Goal: Navigation & Orientation: Find specific page/section

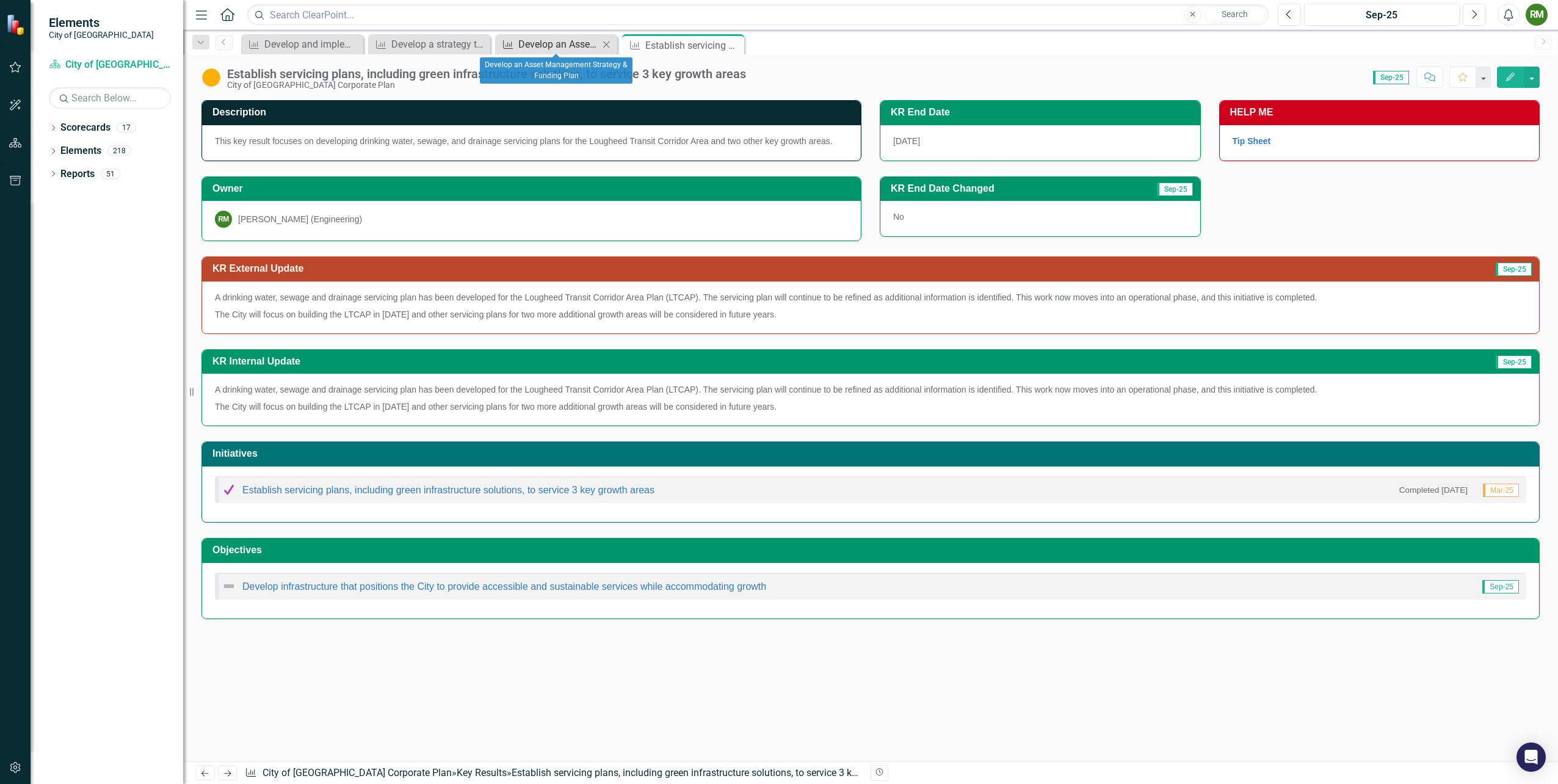
click at [528, 47] on div "Develop an Asset Management Strategy & Funding Plan" at bounding box center [558, 44] width 80 height 15
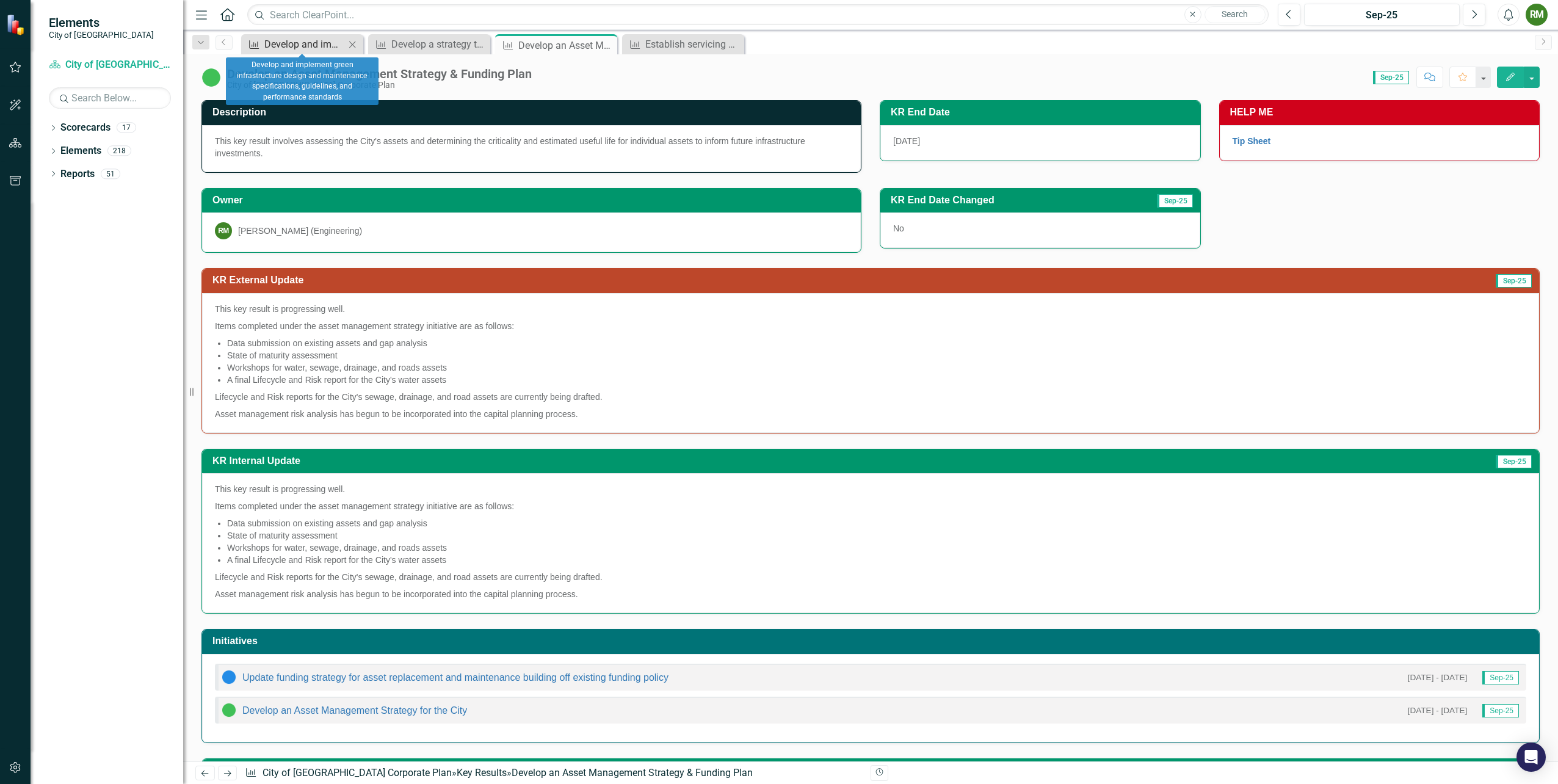
click at [300, 46] on div "Develop and implement green infrastructure design and maintenance specification…" at bounding box center [304, 44] width 80 height 15
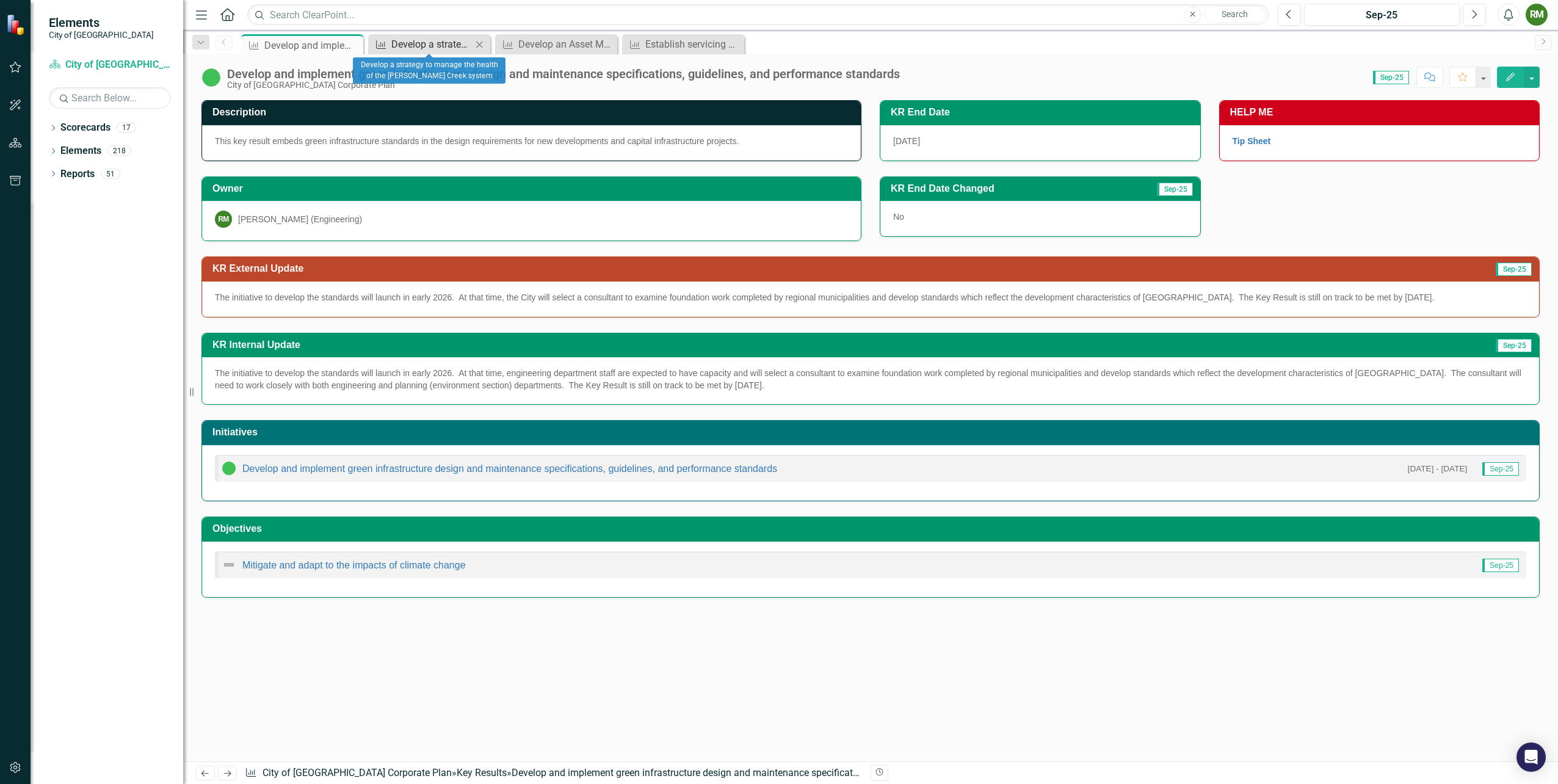
click at [431, 47] on div "Develop a strategy to manage the health of the [PERSON_NAME] Creek system" at bounding box center [431, 44] width 80 height 15
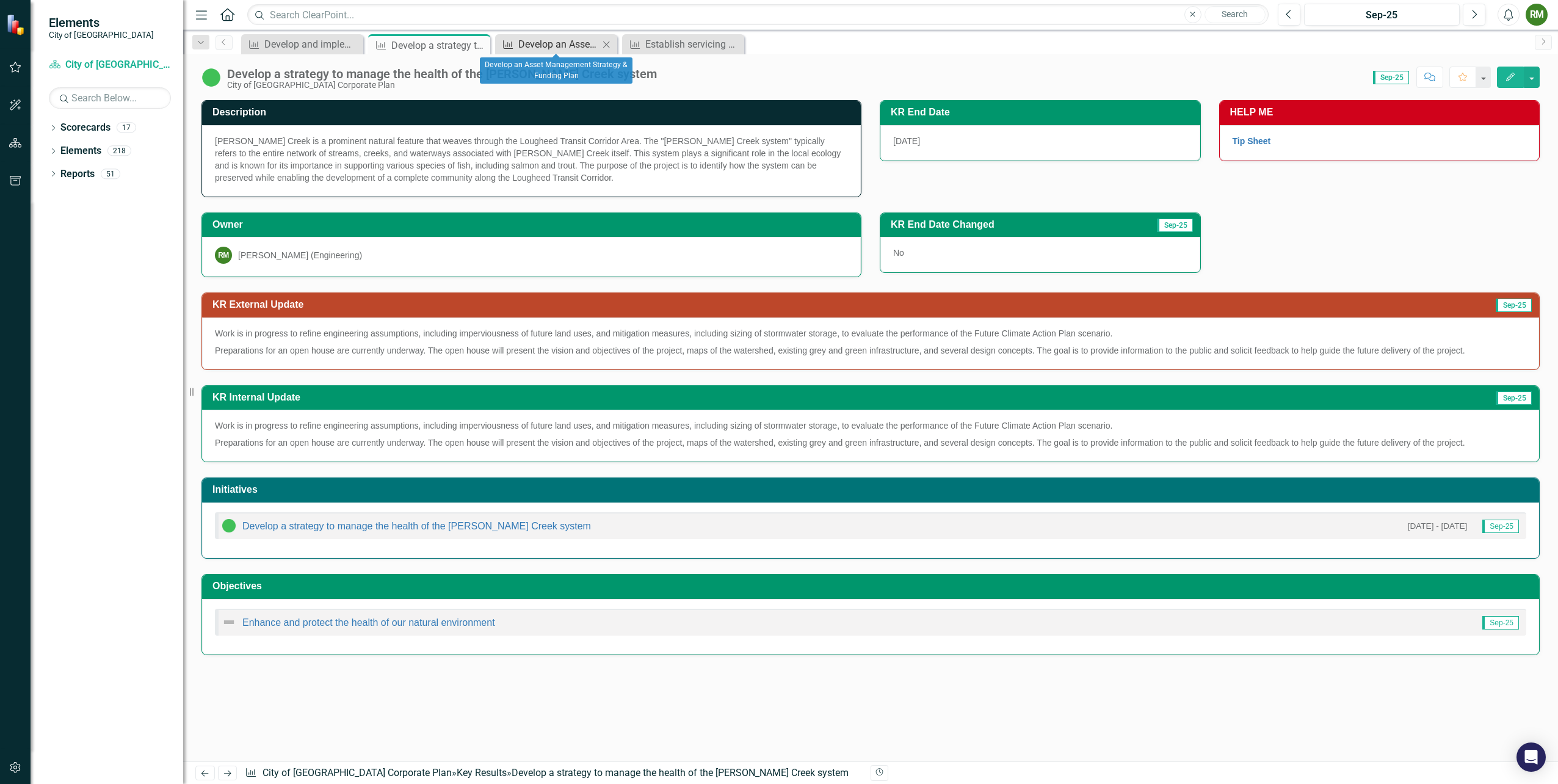
click at [537, 49] on div "Develop an Asset Management Strategy & Funding Plan" at bounding box center [558, 44] width 80 height 15
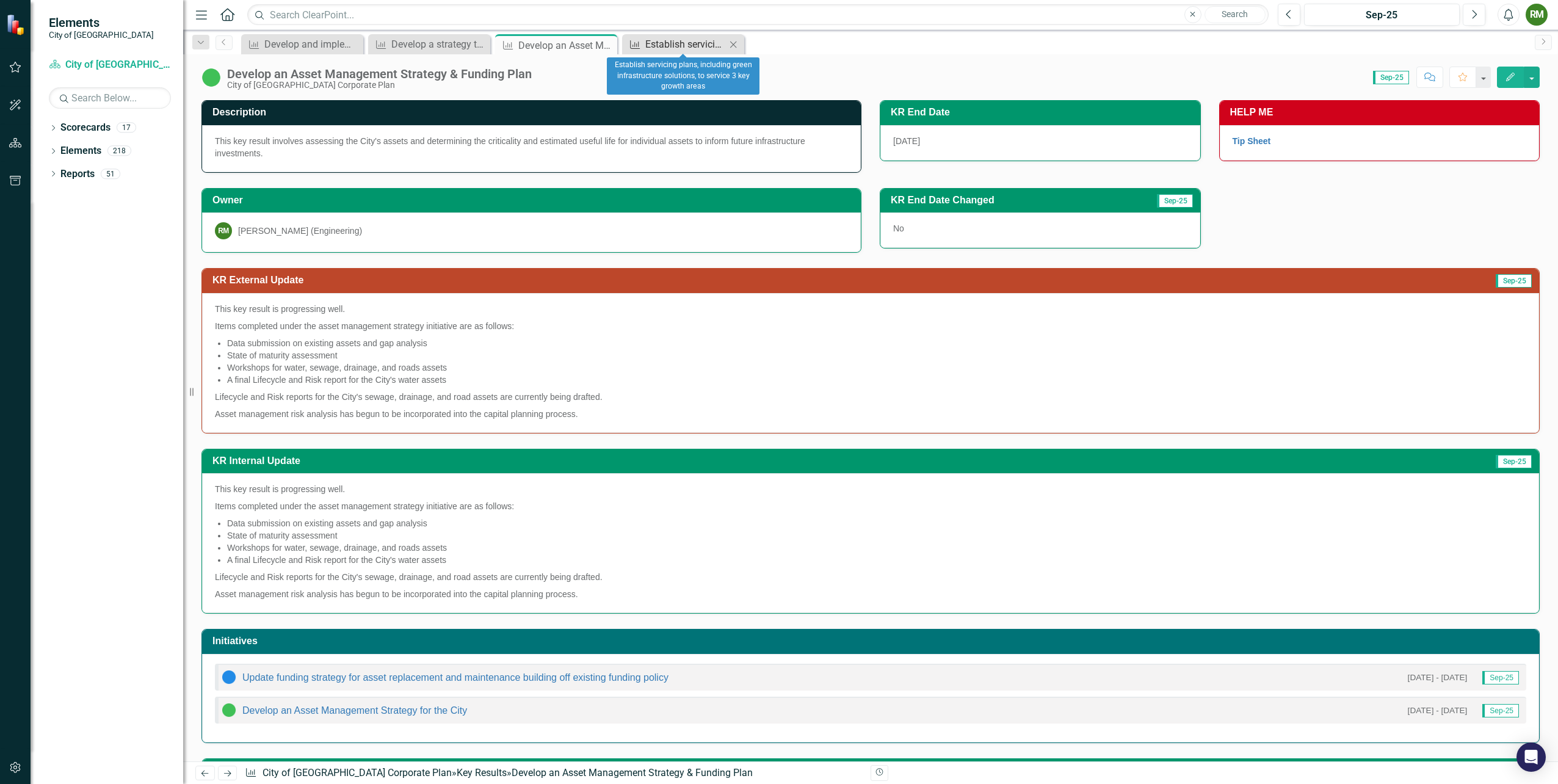
click at [682, 40] on div "Establish servicing plans, including green infrastructure solutions, to service…" at bounding box center [685, 44] width 80 height 15
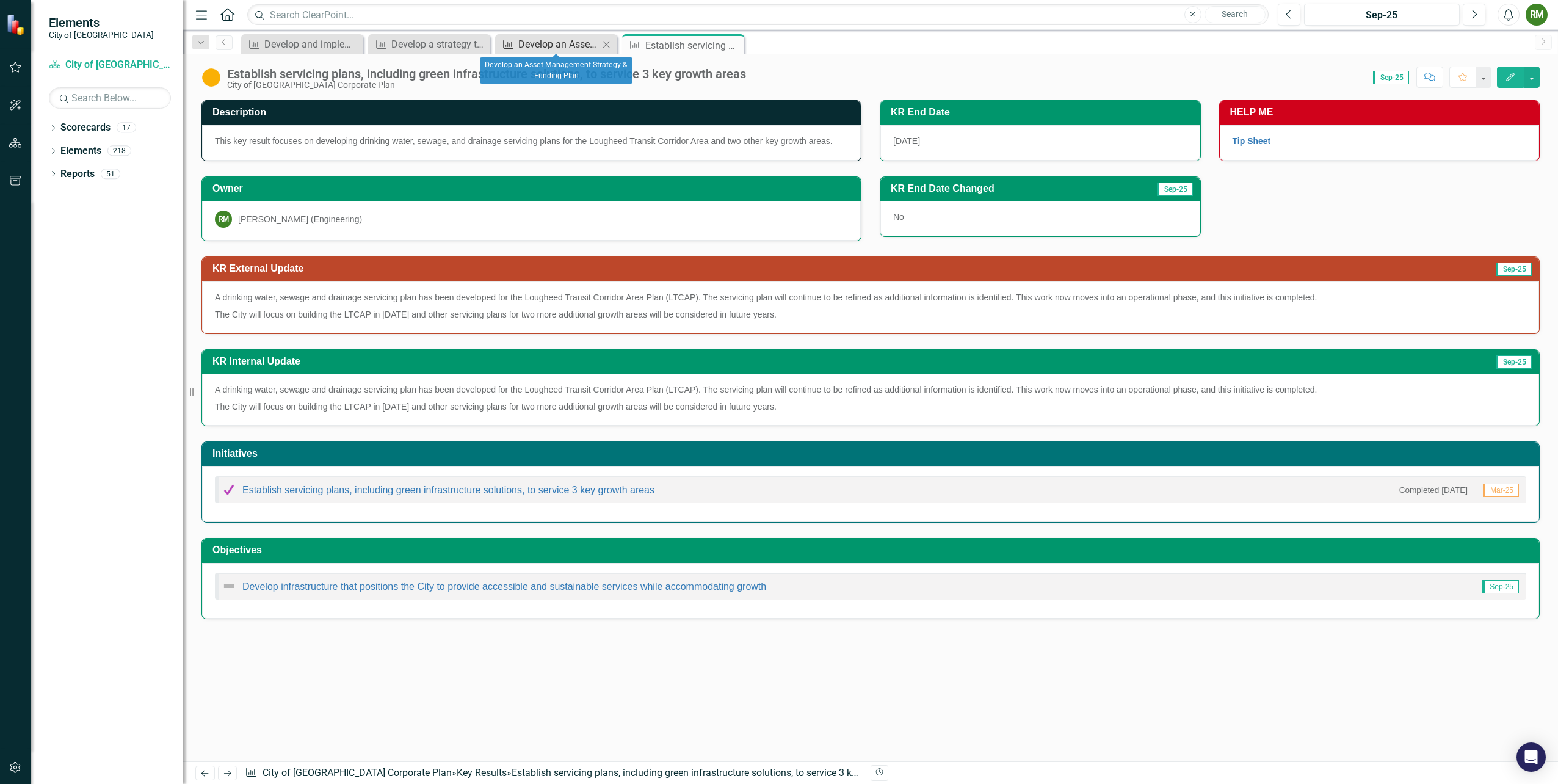
click at [534, 46] on div "Develop an Asset Management Strategy & Funding Plan" at bounding box center [558, 44] width 80 height 15
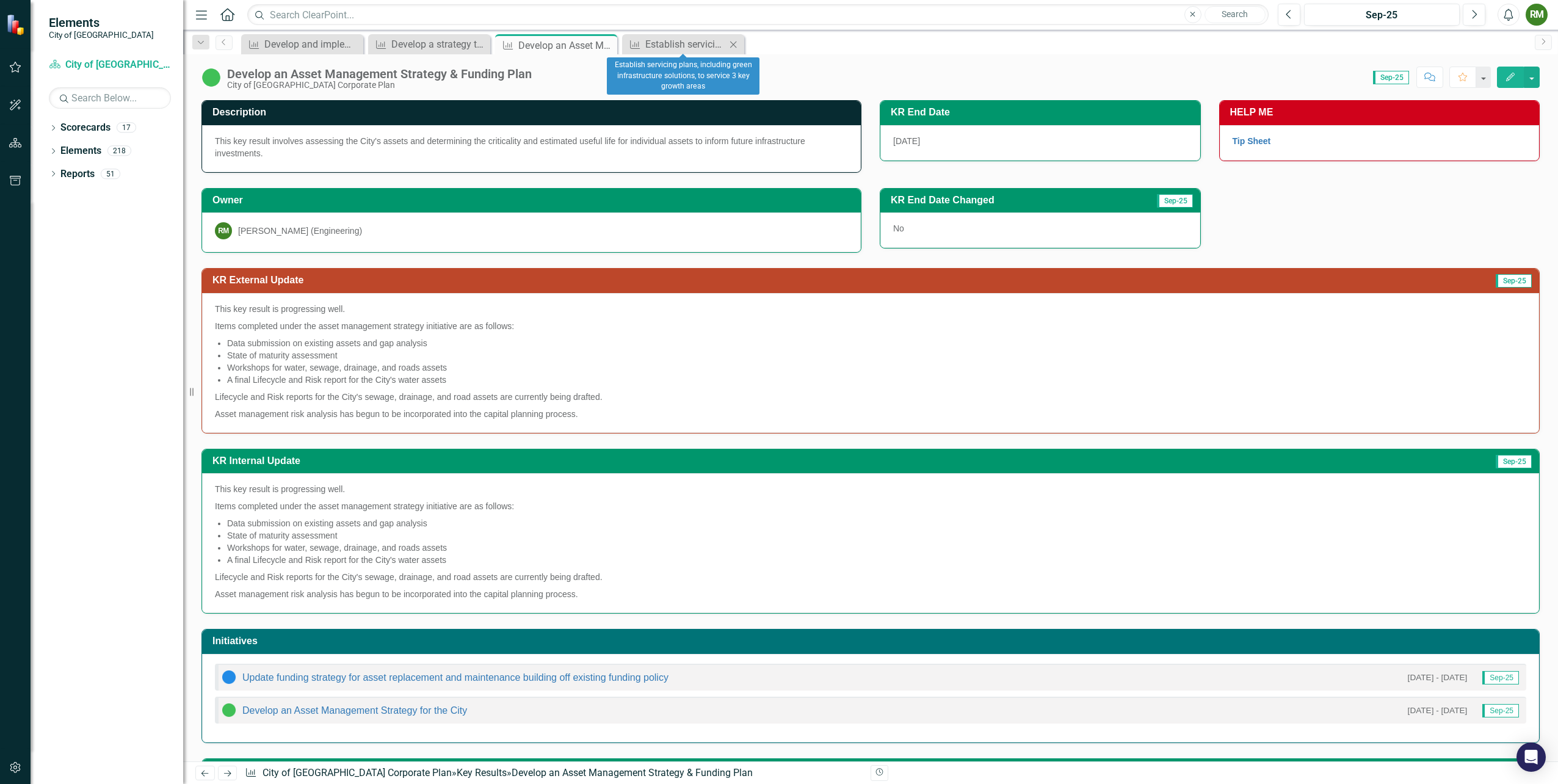
click at [677, 51] on div "Key Result Establish servicing plans, including green infrastructure solutions,…" at bounding box center [683, 44] width 122 height 20
click at [657, 41] on div "Establish servicing plans, including green infrastructure solutions, to service…" at bounding box center [685, 44] width 80 height 15
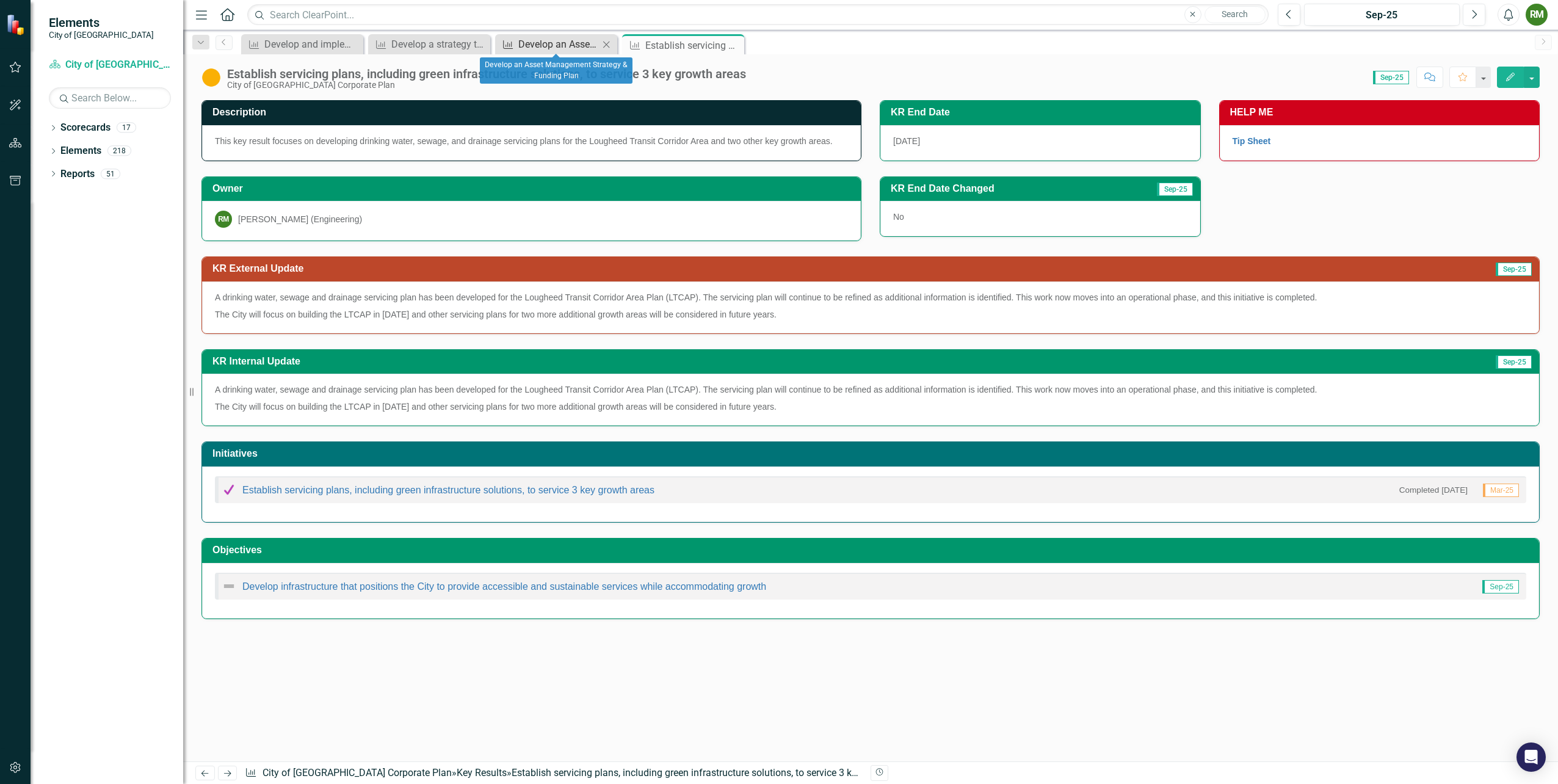
click at [537, 47] on div "Develop an Asset Management Strategy & Funding Plan" at bounding box center [558, 44] width 80 height 15
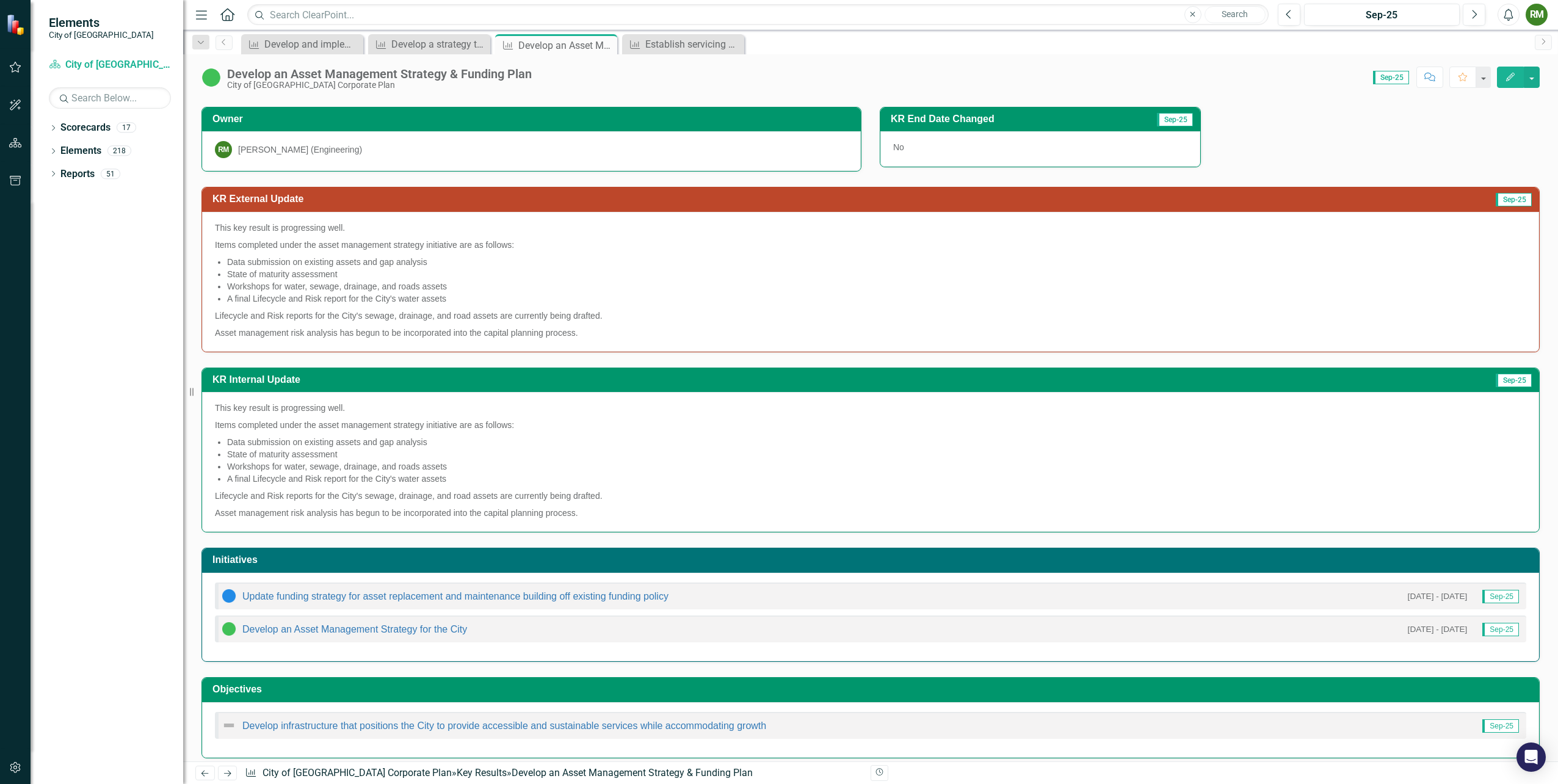
scroll to position [84, 0]
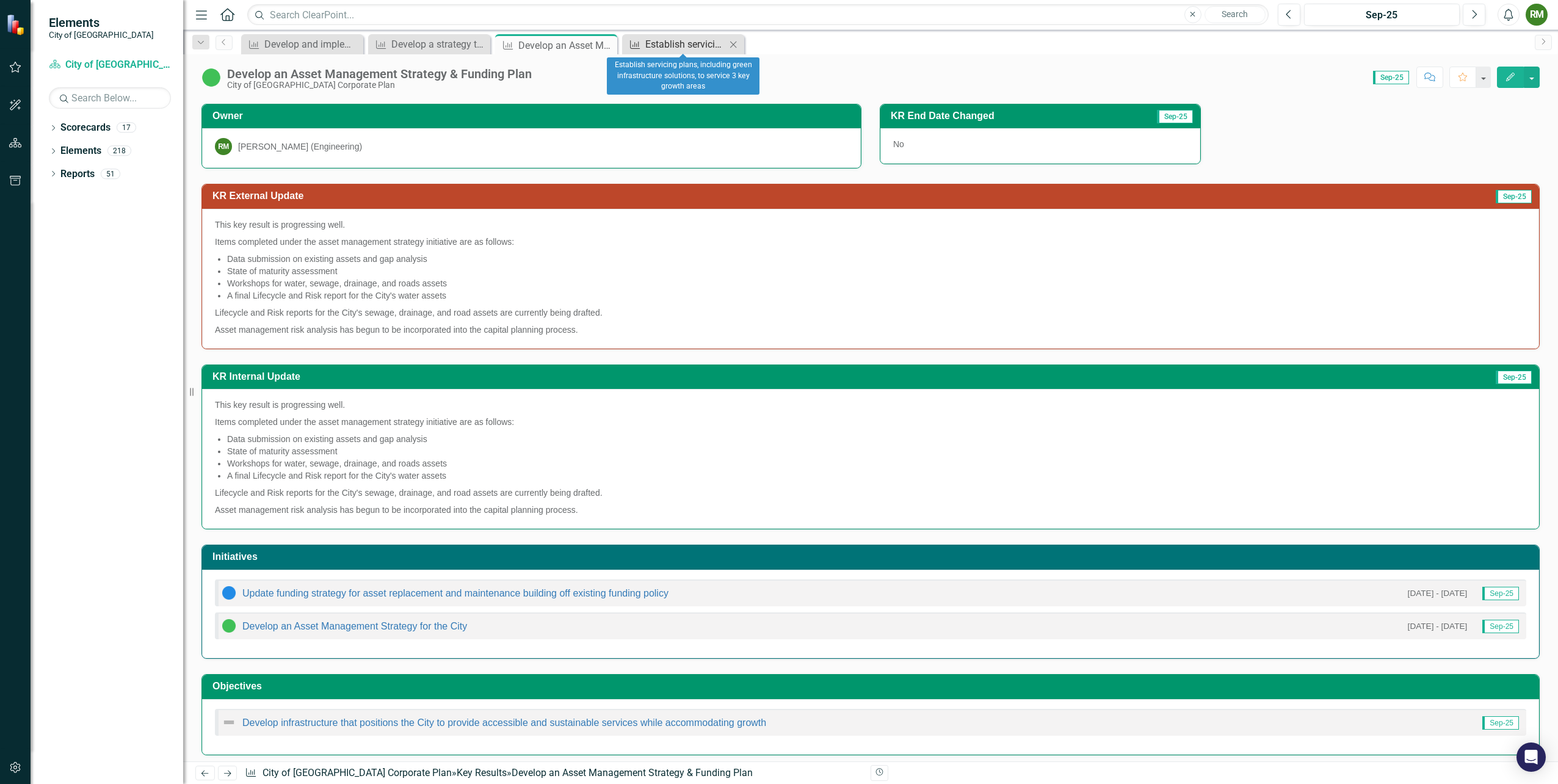
click at [665, 44] on div "Establish servicing plans, including green infrastructure solutions, to service…" at bounding box center [685, 44] width 80 height 15
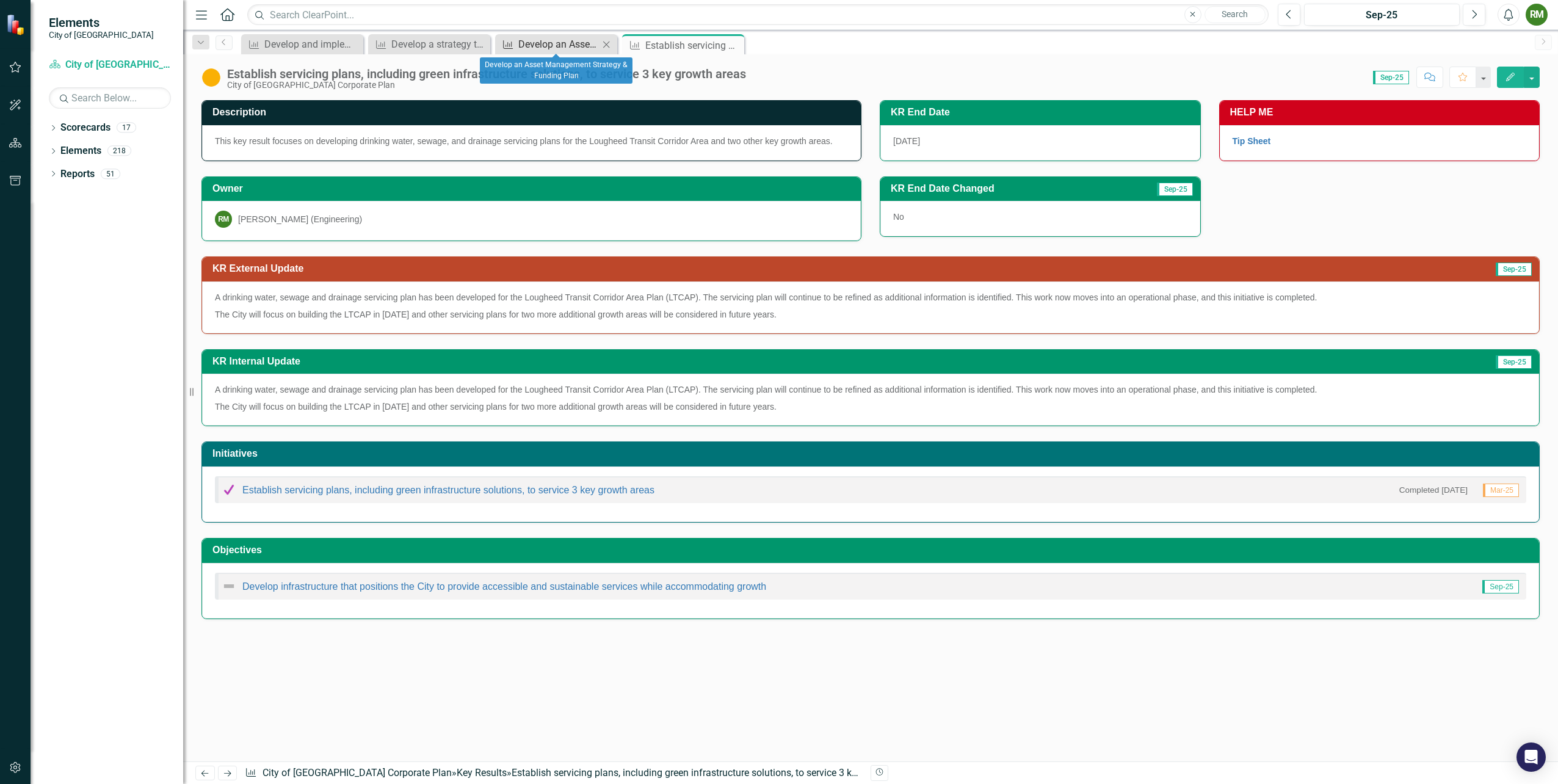
click at [541, 50] on div "Develop an Asset Management Strategy & Funding Plan" at bounding box center [558, 44] width 80 height 15
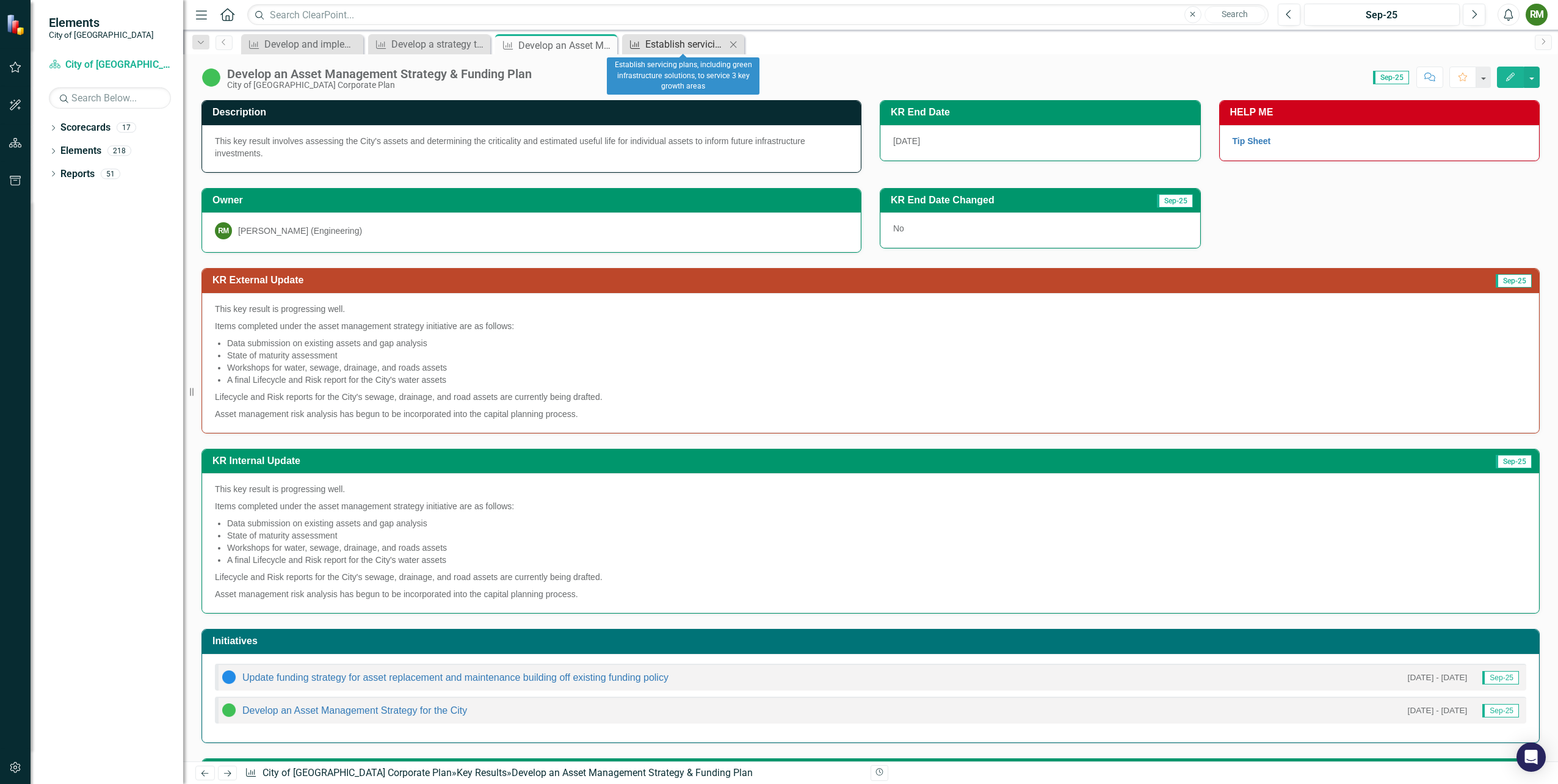
click at [656, 46] on div "Establish servicing plans, including green infrastructure solutions, to service…" at bounding box center [685, 44] width 80 height 15
